Goal: Information Seeking & Learning: Learn about a topic

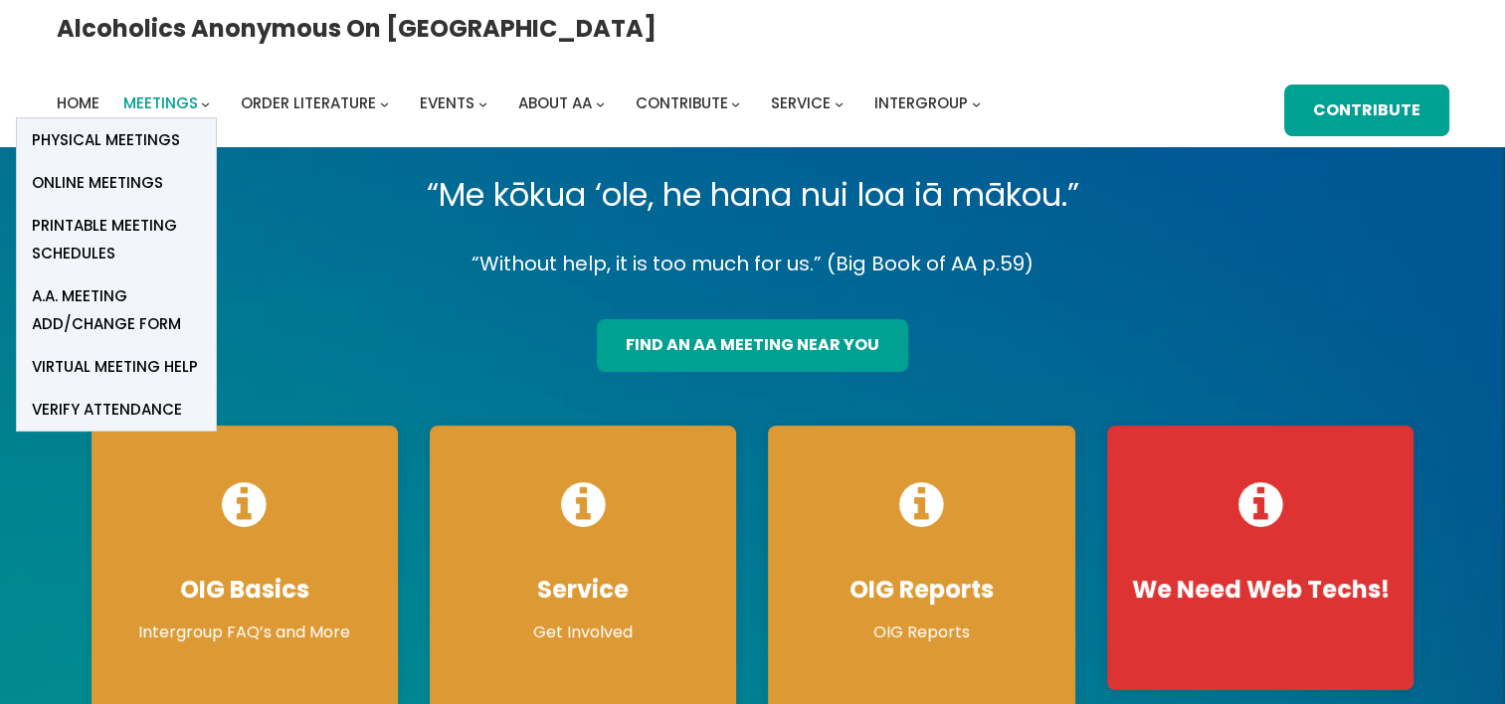
click at [198, 93] on span "Meetings" at bounding box center [160, 103] width 75 height 21
click at [163, 169] on span "Online Meetings" at bounding box center [97, 183] width 131 height 28
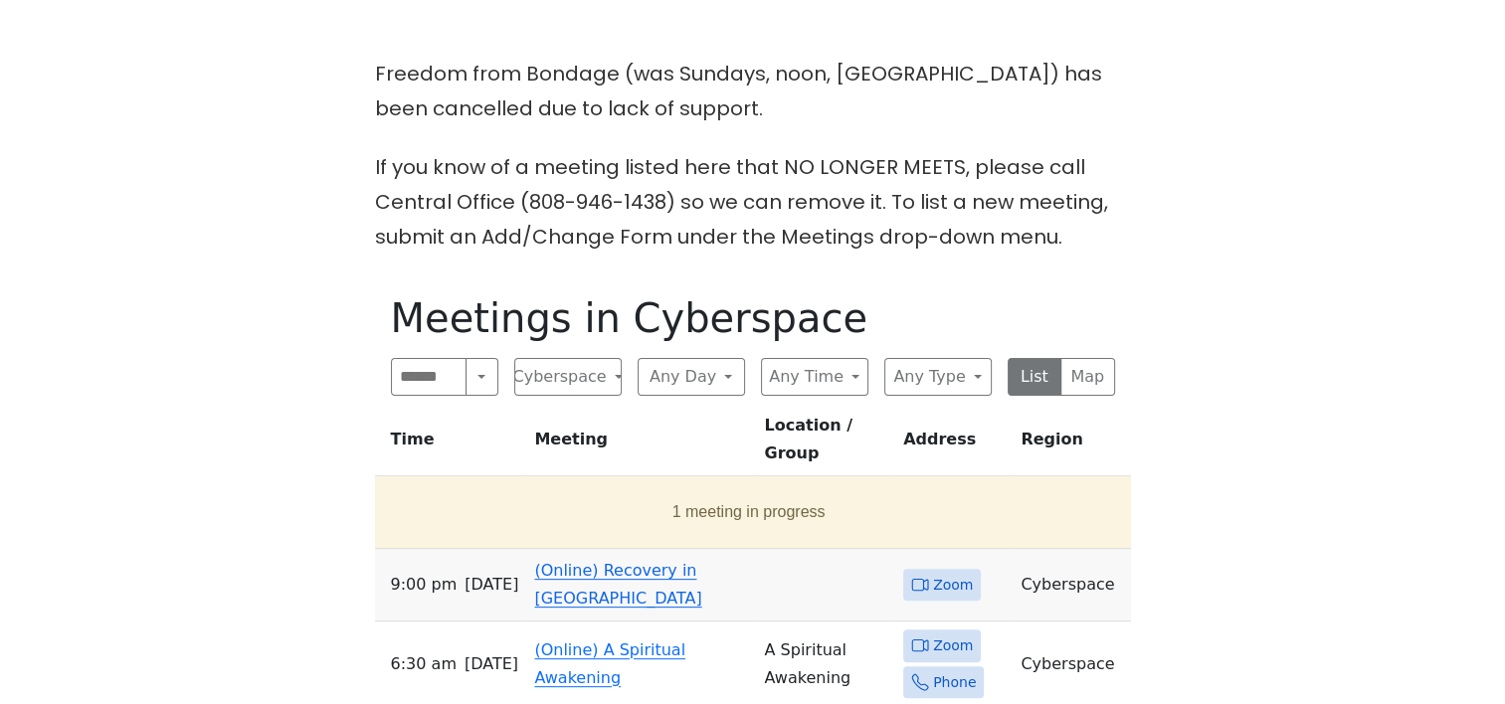
scroll to position [597, 0]
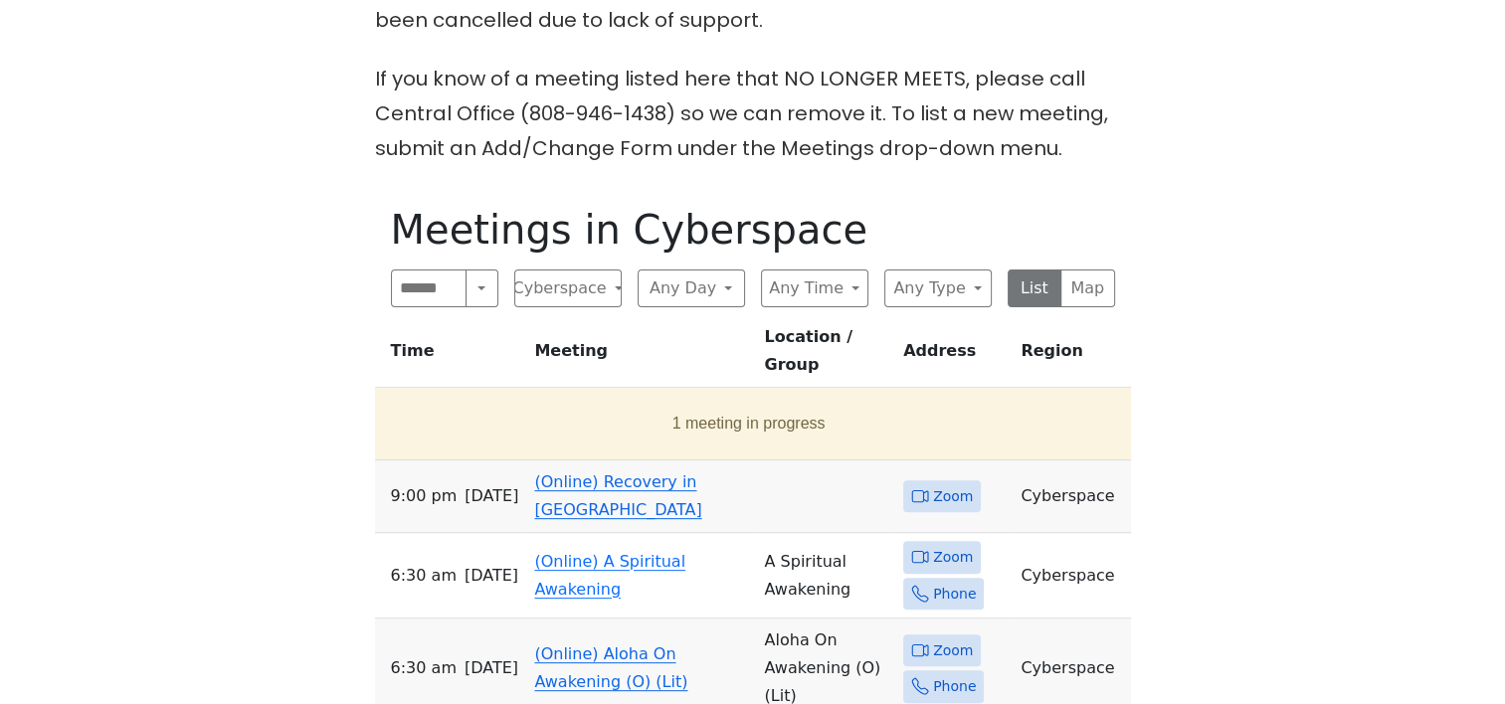
click at [597, 473] on link "(Online) Recovery in Da House" at bounding box center [617, 496] width 167 height 47
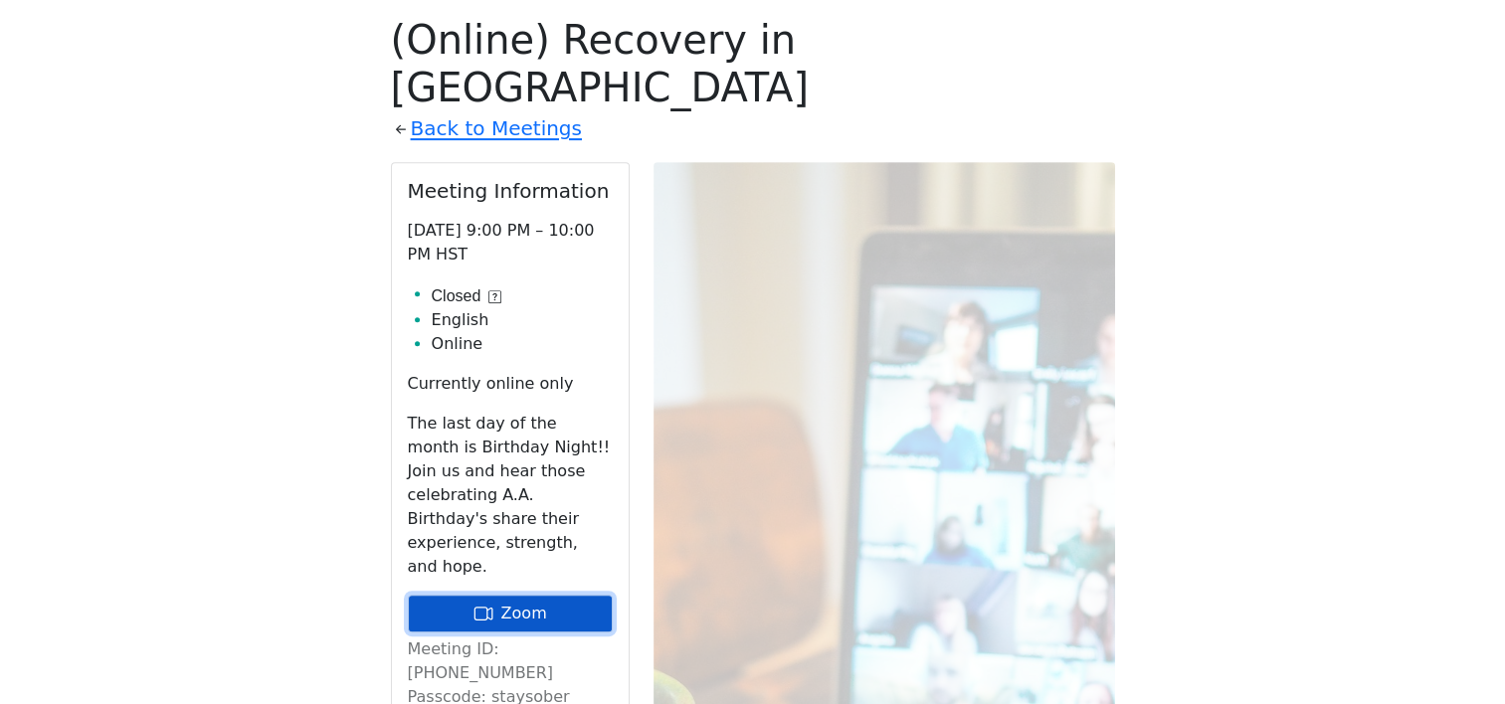
click at [504, 595] on link "Zoom" at bounding box center [510, 614] width 205 height 38
